Goal: Transaction & Acquisition: Subscribe to service/newsletter

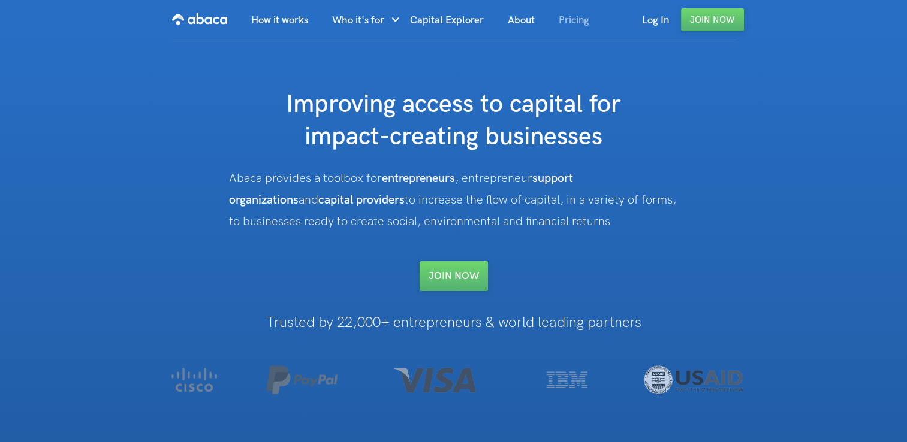
click at [576, 10] on link "Pricing" at bounding box center [574, 20] width 55 height 41
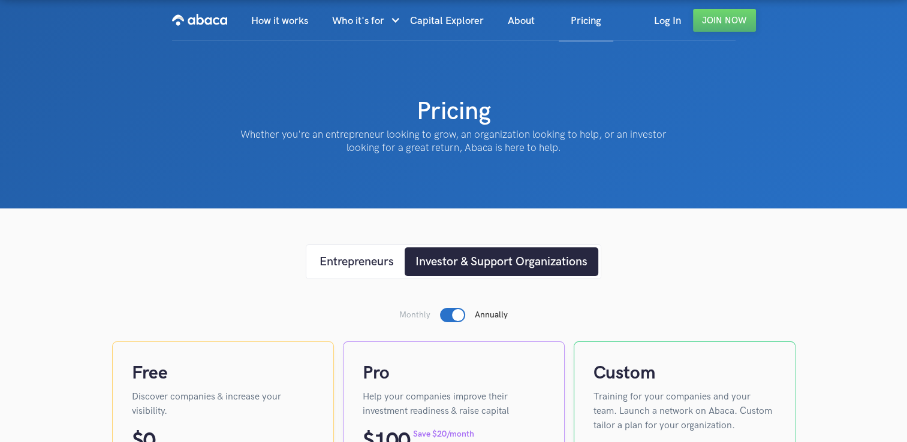
scroll to position [300, 0]
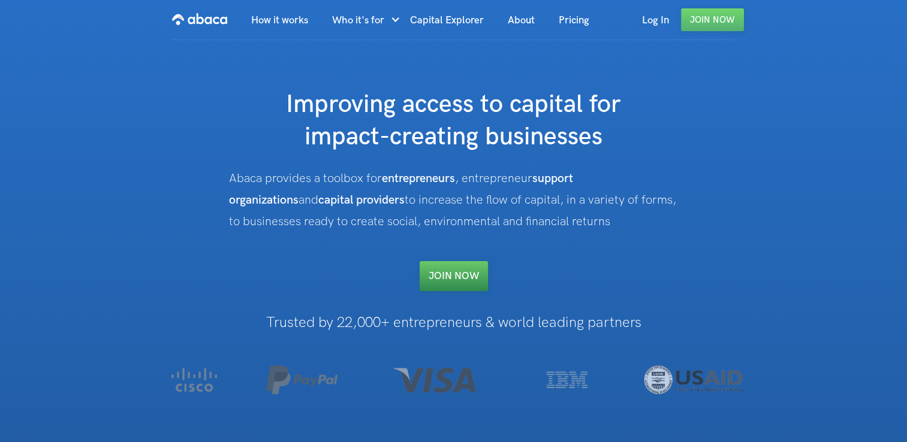
click at [480, 272] on link "Join NOW" at bounding box center [454, 276] width 68 height 30
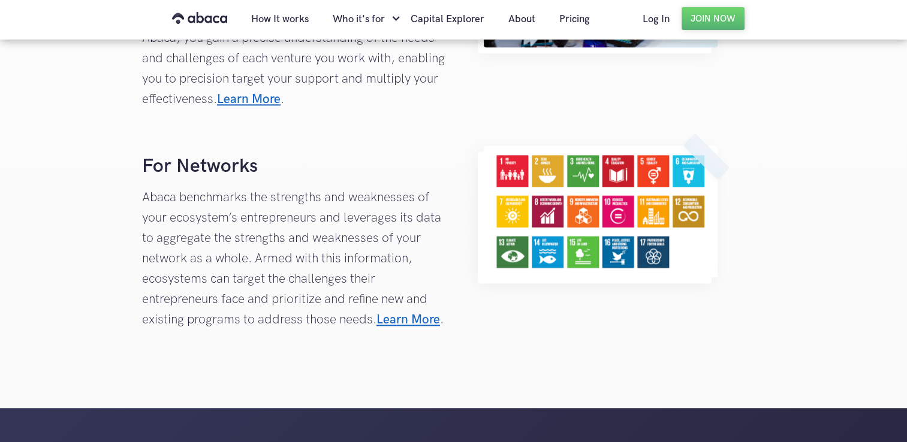
scroll to position [1062, 0]
